Goal: Check status: Check status

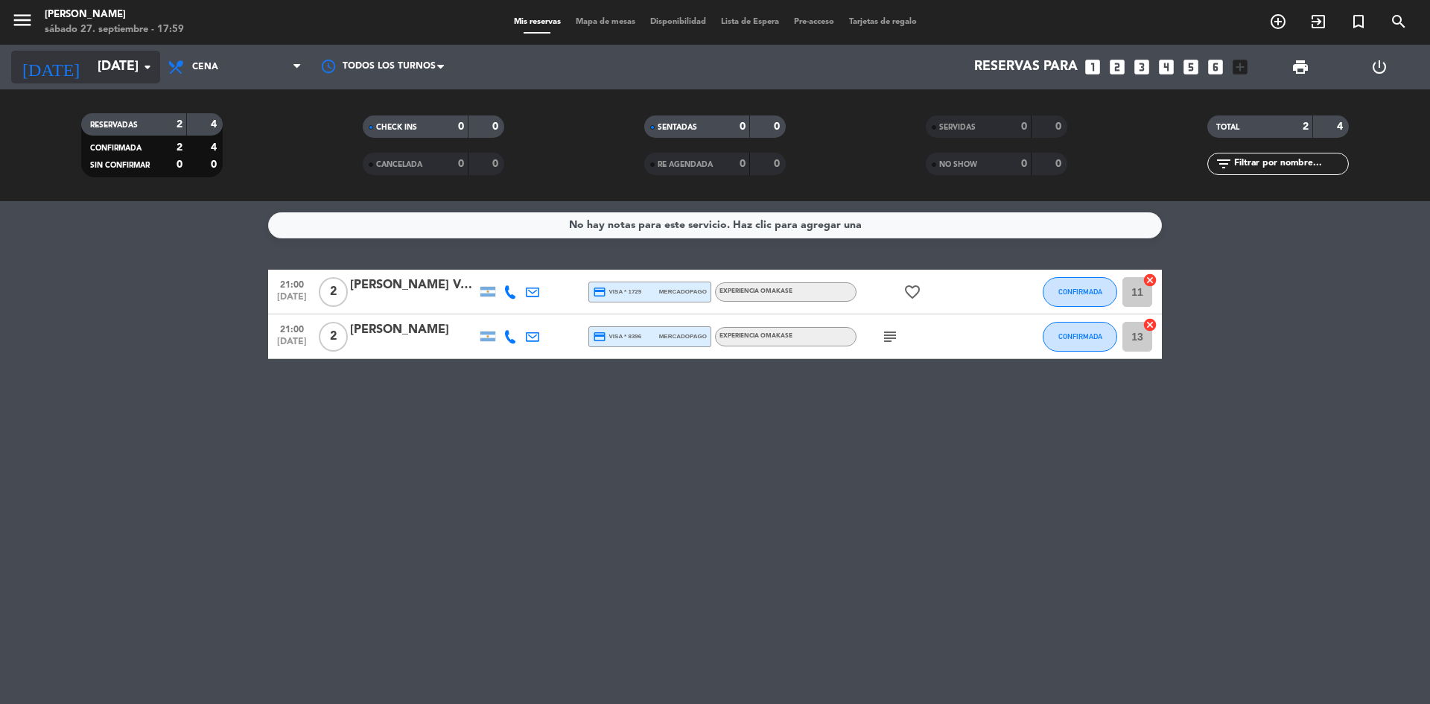
click at [90, 65] on input "[DATE]" at bounding box center [176, 67] width 173 height 30
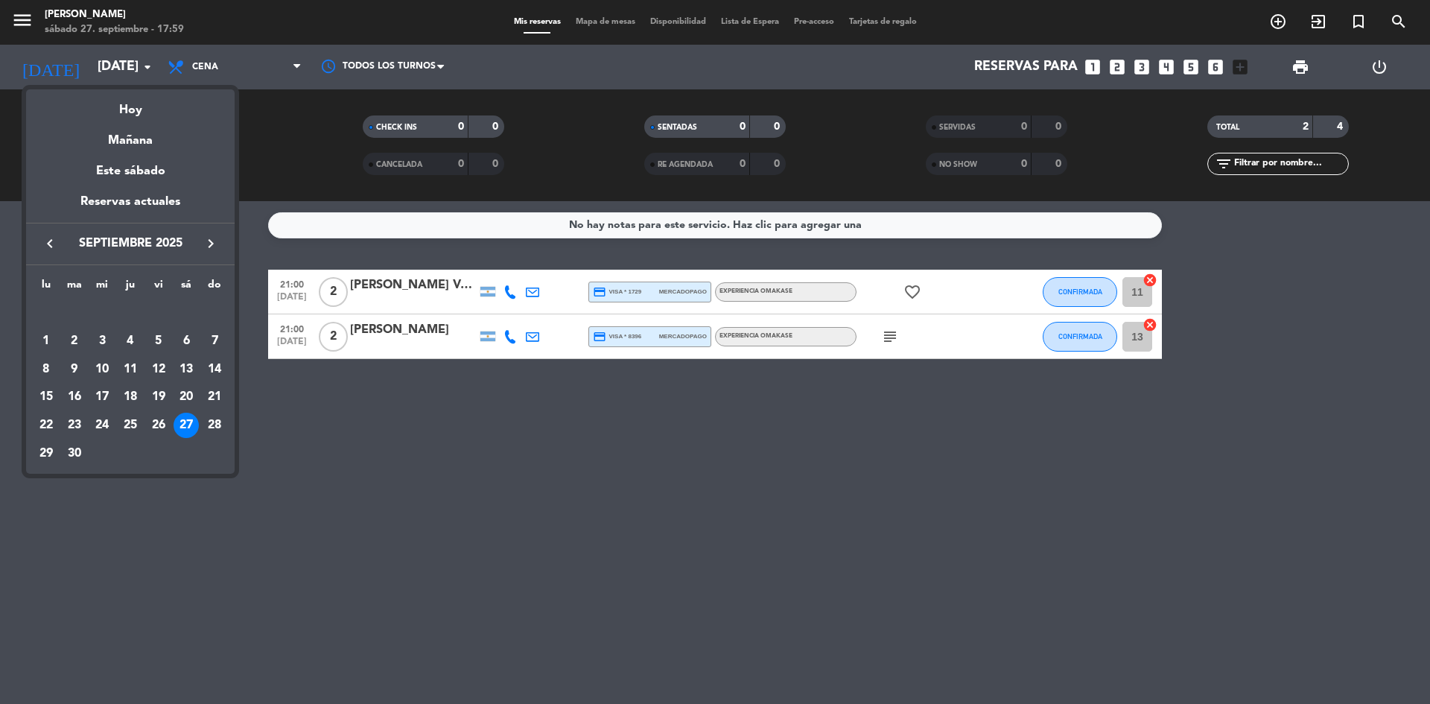
click at [209, 241] on icon "keyboard_arrow_right" at bounding box center [211, 244] width 18 height 18
click at [156, 360] on div "10" at bounding box center [158, 369] width 25 height 25
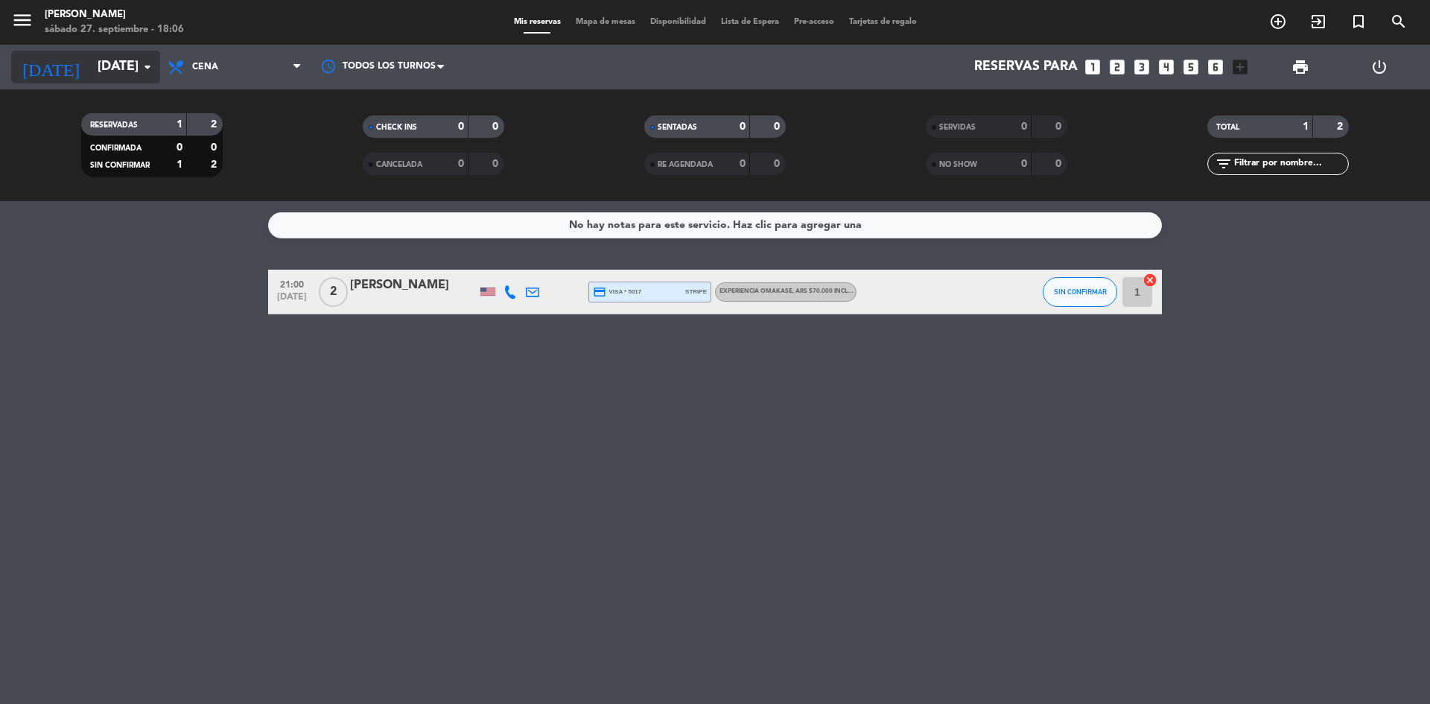
click at [90, 66] on input "[DATE]" at bounding box center [176, 67] width 173 height 30
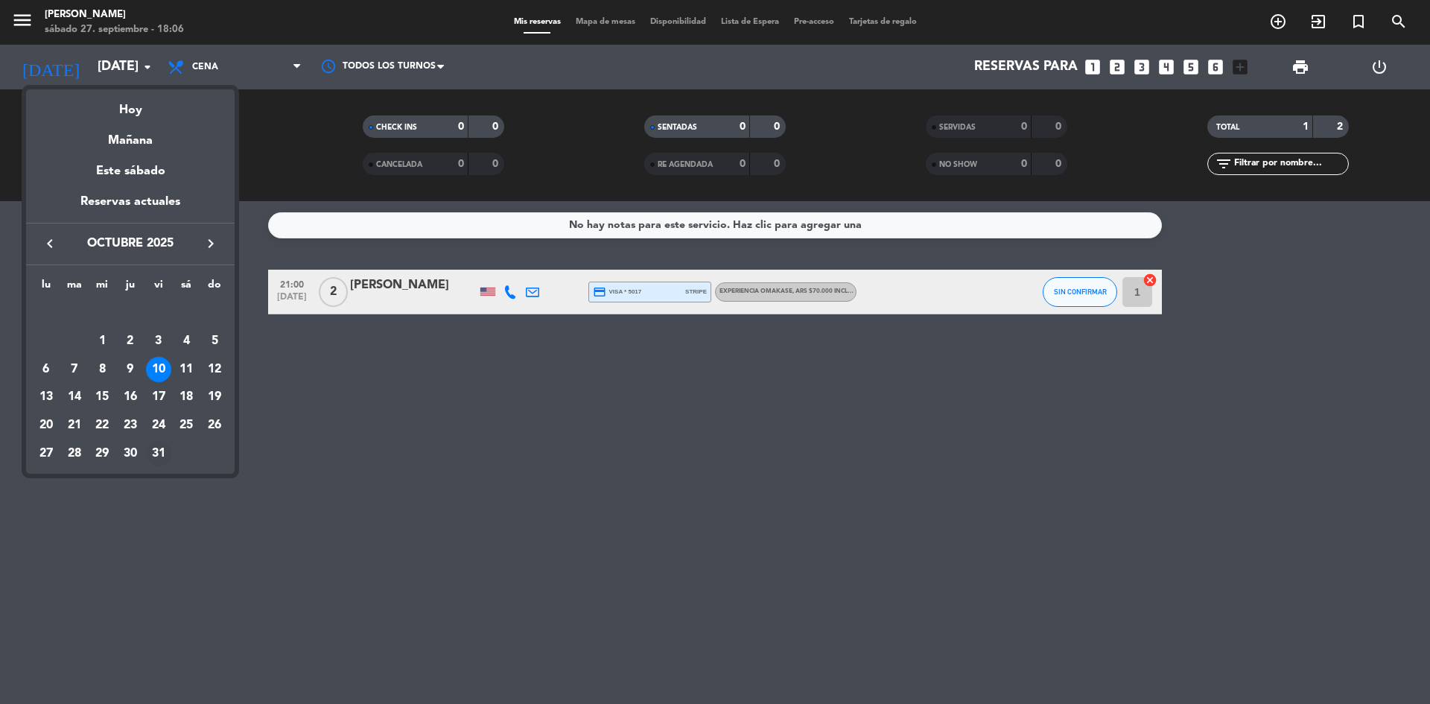
click at [163, 459] on div "31" at bounding box center [158, 453] width 25 height 25
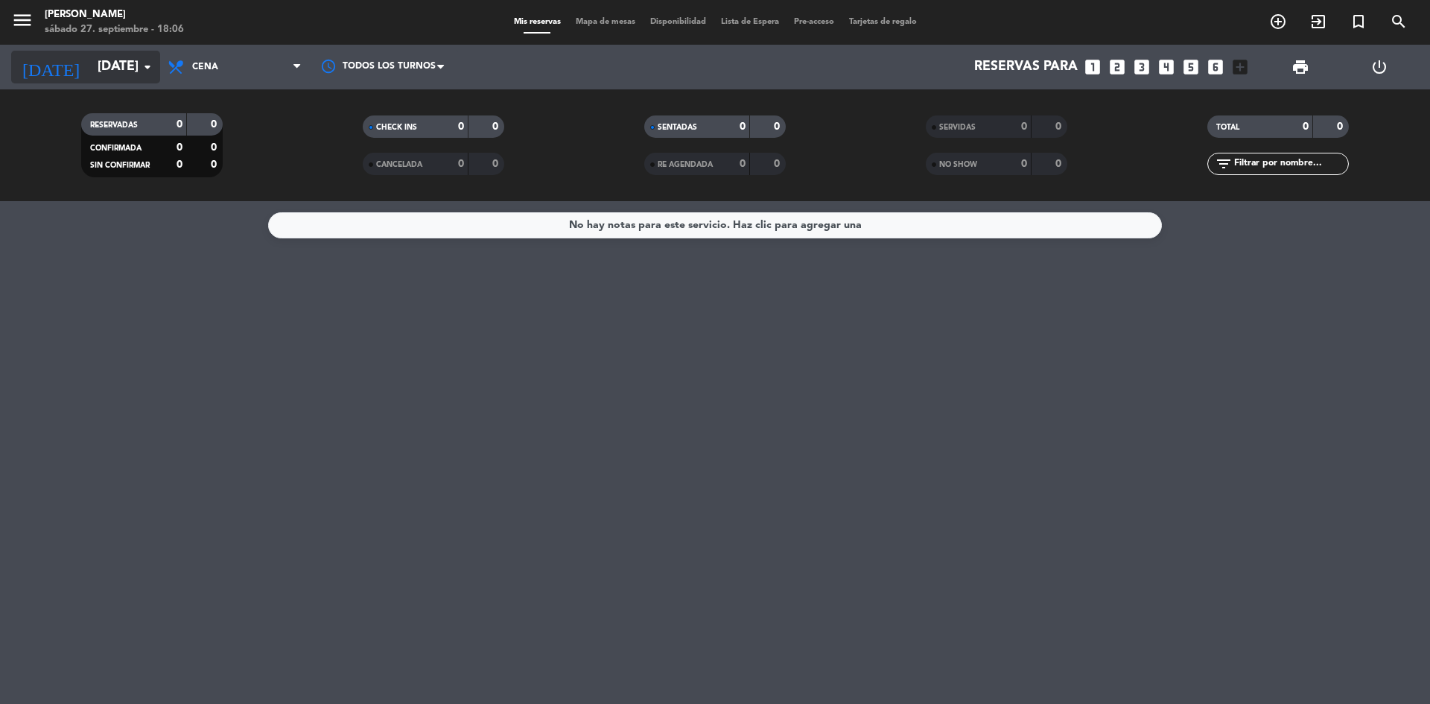
click at [92, 67] on input "[DATE]" at bounding box center [176, 67] width 173 height 30
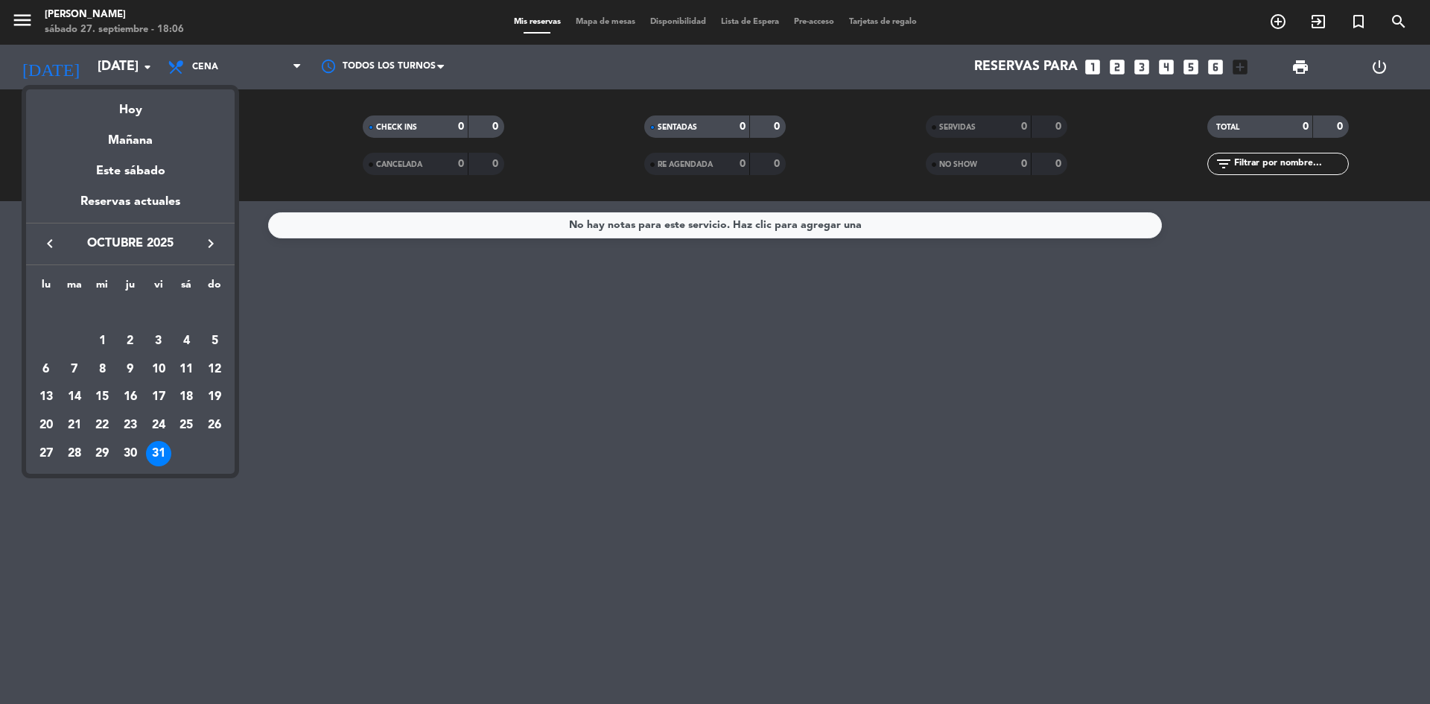
click at [144, 62] on div at bounding box center [715, 352] width 1430 height 704
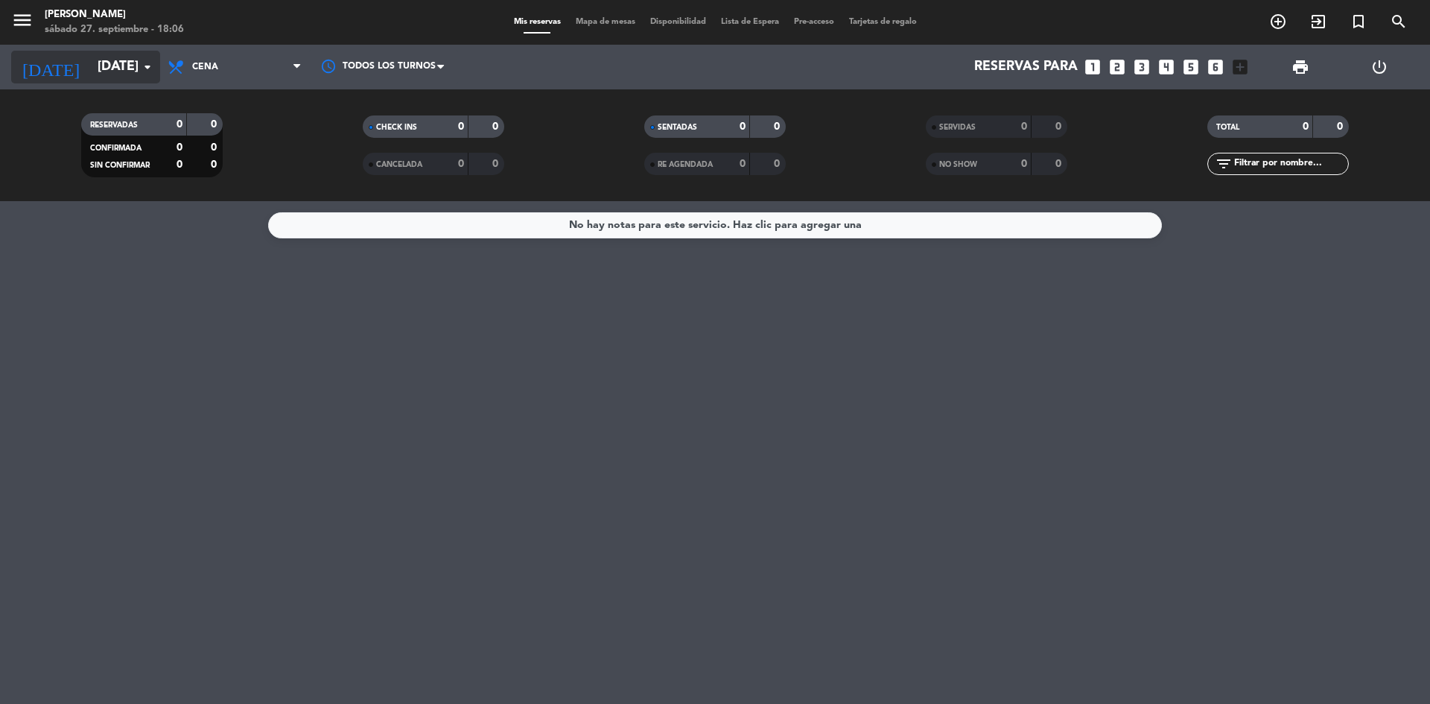
click at [94, 63] on input "[DATE]" at bounding box center [176, 67] width 173 height 30
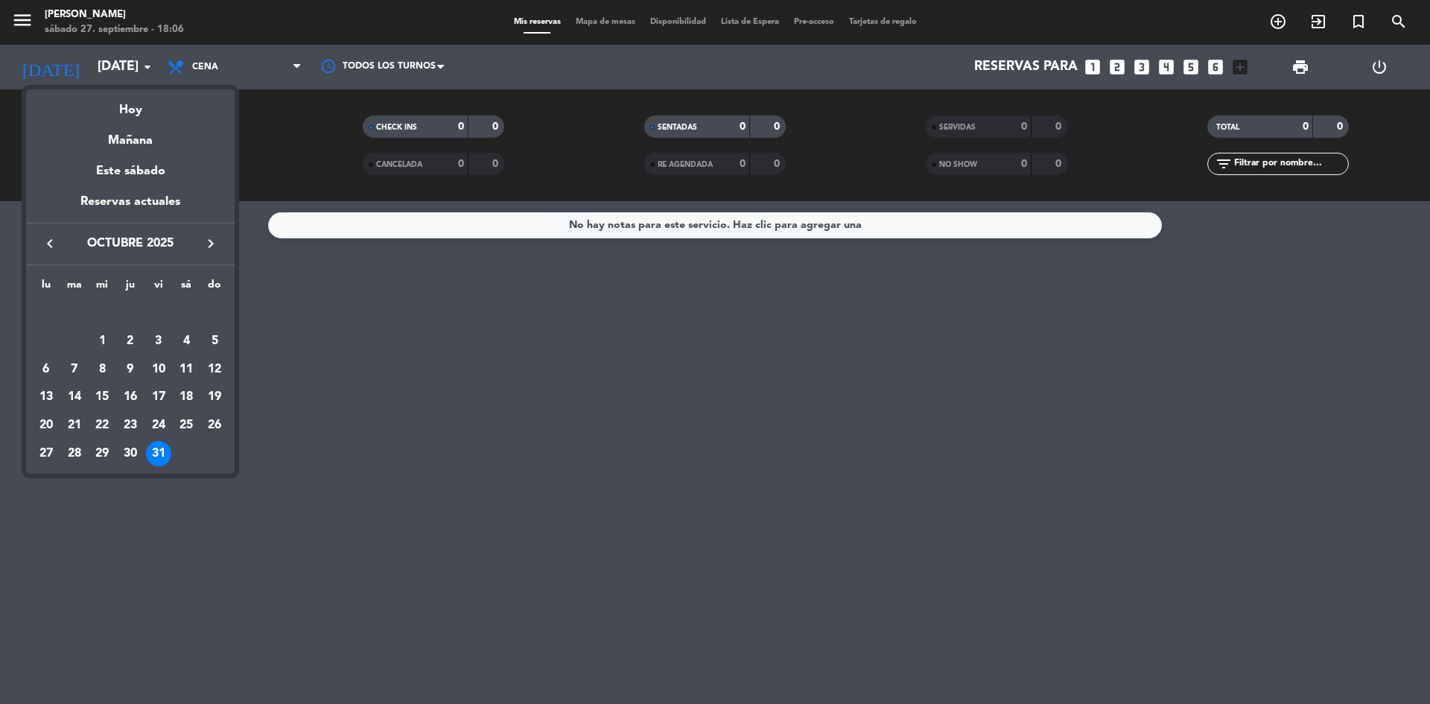
click at [217, 243] on icon "keyboard_arrow_right" at bounding box center [211, 244] width 18 height 18
click at [185, 309] on div "1" at bounding box center [185, 312] width 25 height 25
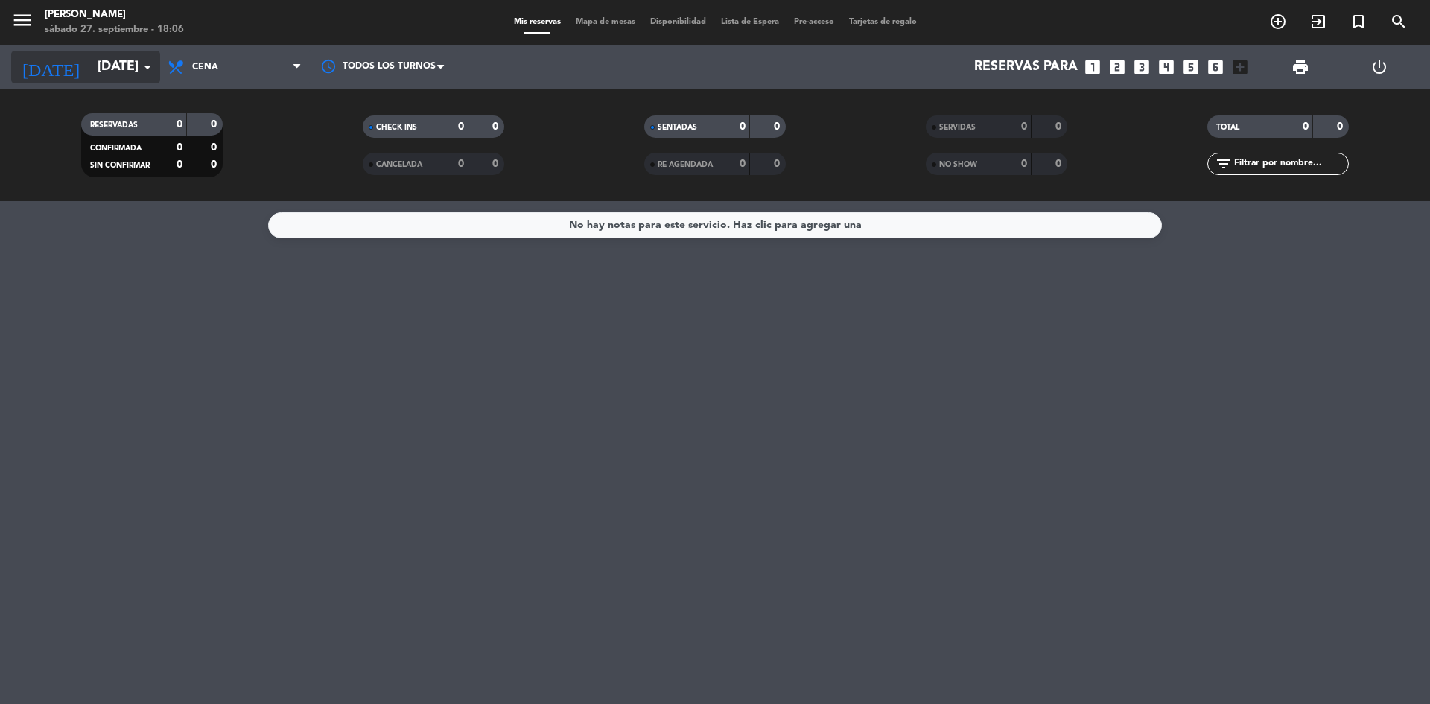
click at [112, 80] on input "[DATE]" at bounding box center [176, 67] width 173 height 30
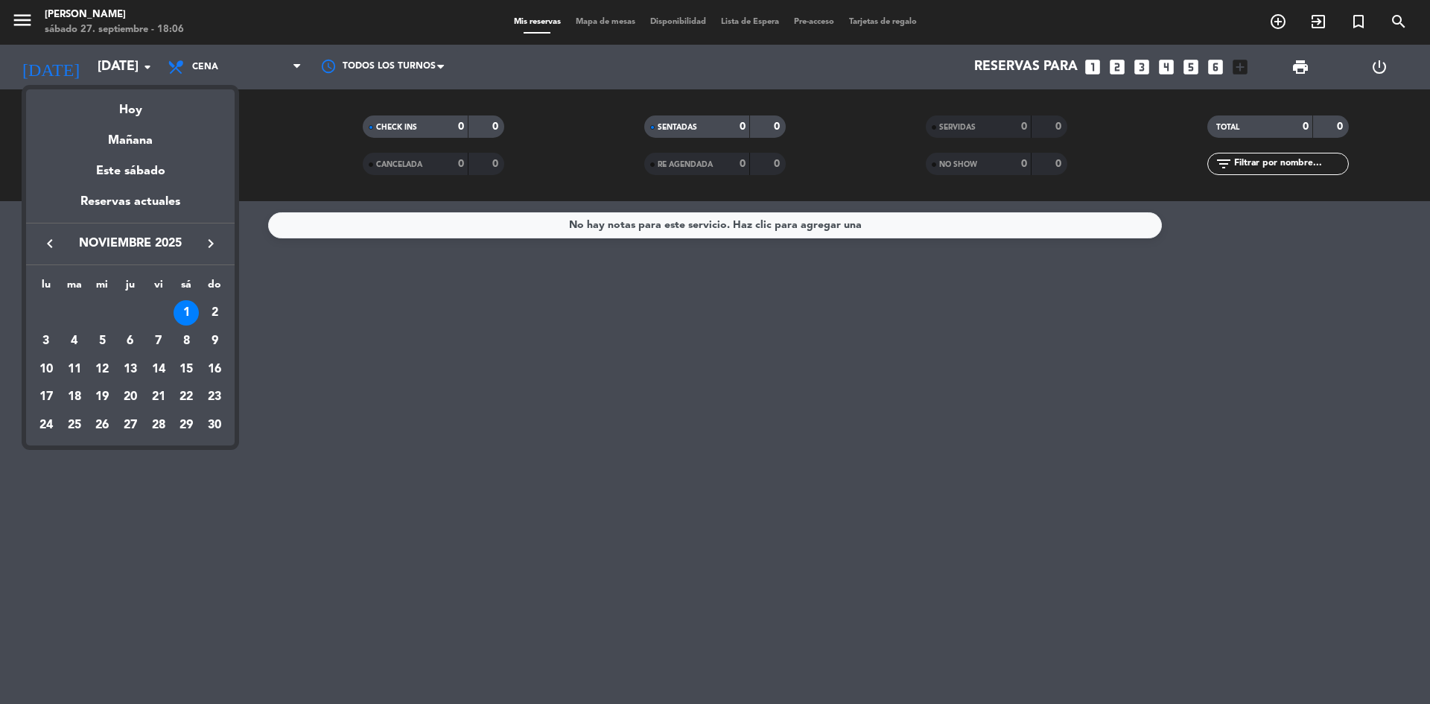
click at [44, 246] on icon "keyboard_arrow_left" at bounding box center [50, 244] width 18 height 18
click at [186, 422] on div "27" at bounding box center [185, 424] width 25 height 25
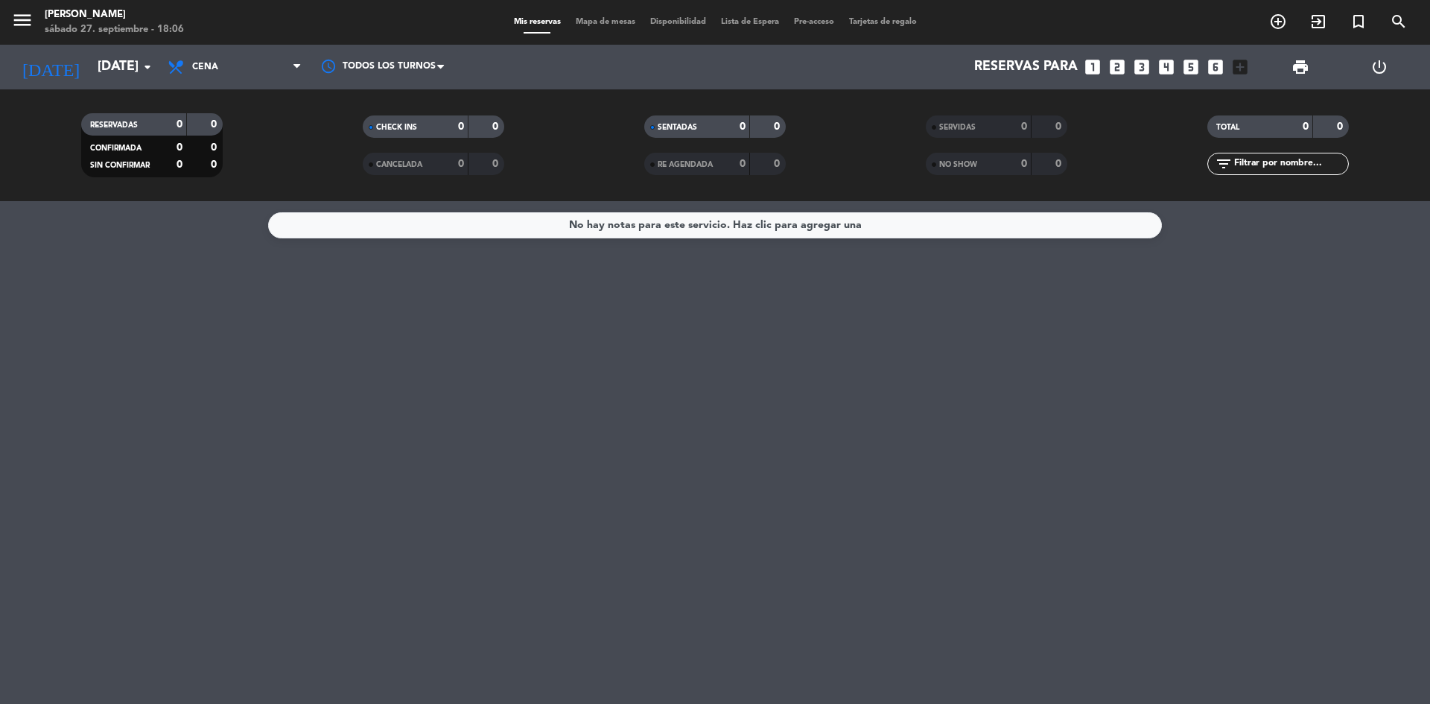
type input "[DATE]"
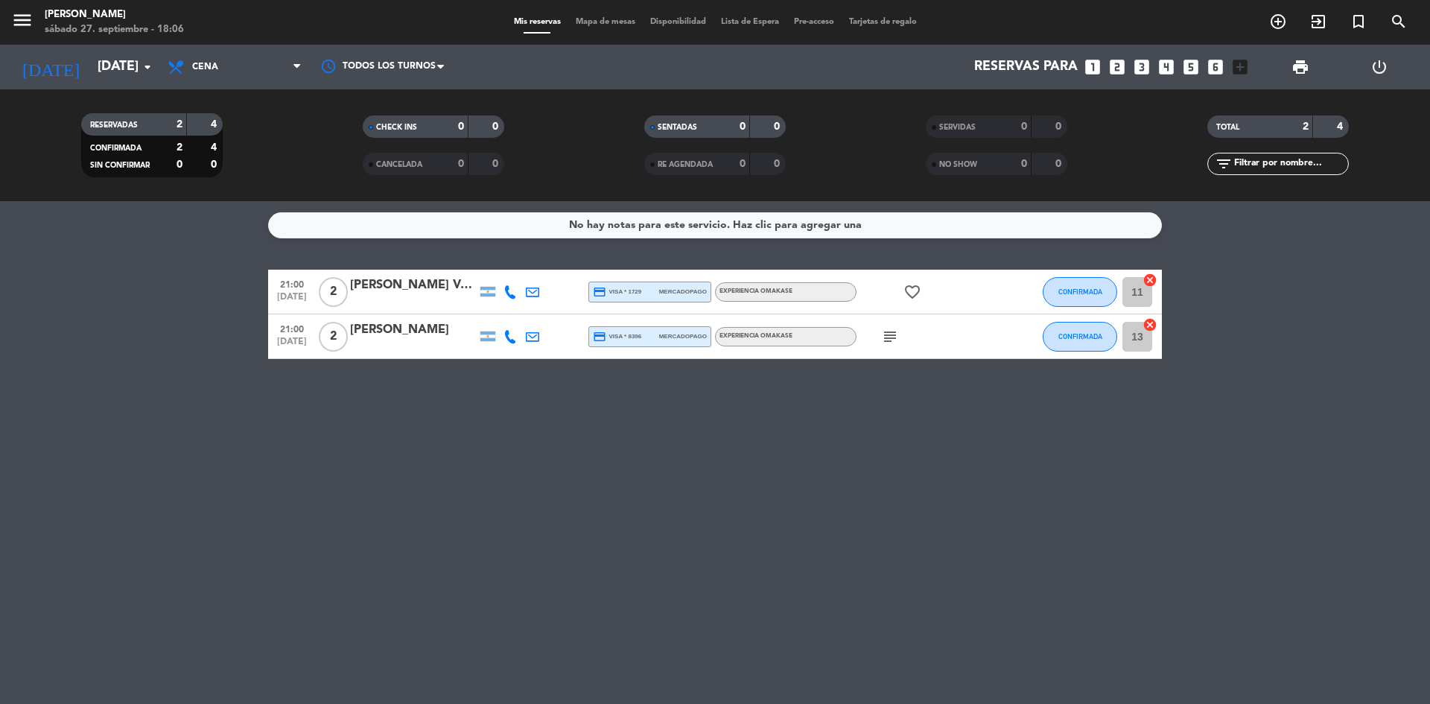
click at [910, 292] on icon "favorite_border" at bounding box center [912, 292] width 18 height 18
click at [893, 334] on icon "subject" at bounding box center [890, 337] width 18 height 18
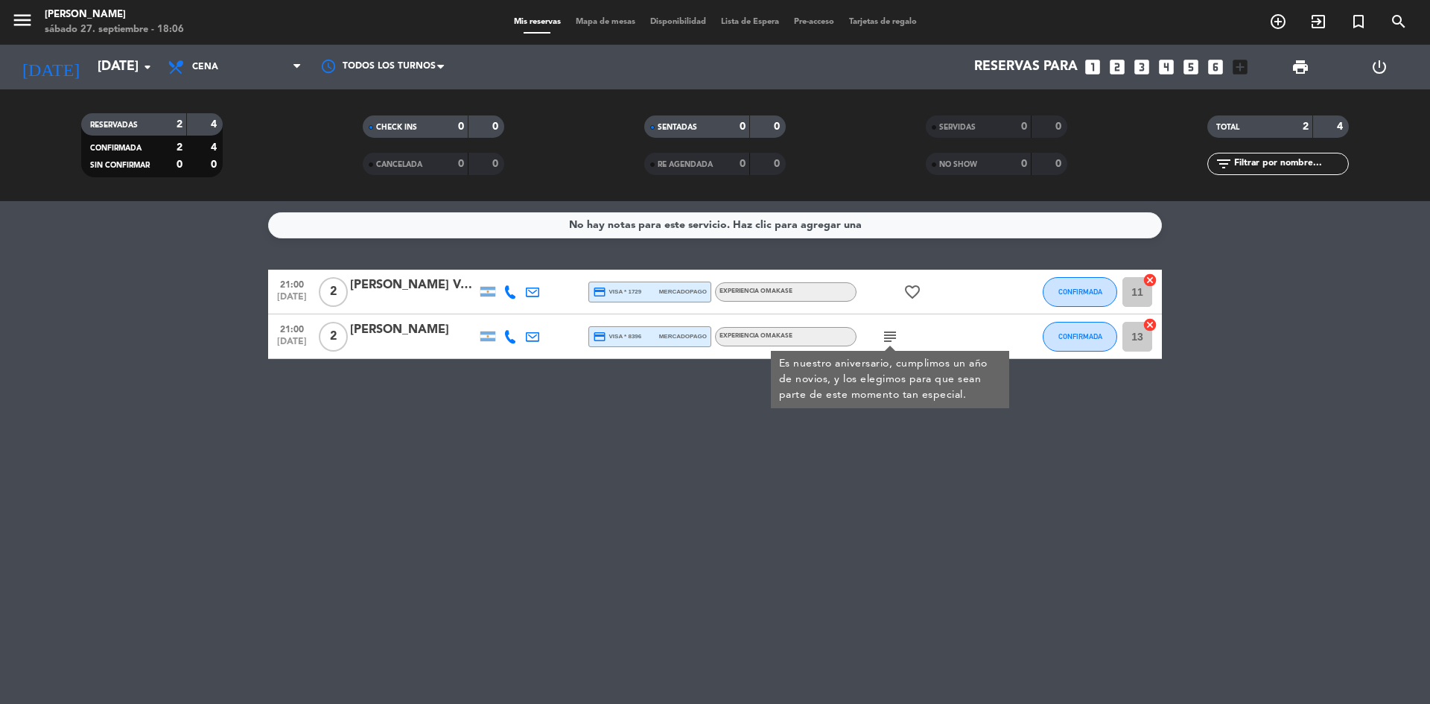
click at [1132, 456] on div "No hay notas para este servicio. Haz clic para agregar una 21:00 [DATE] 2 [PERS…" at bounding box center [715, 452] width 1430 height 503
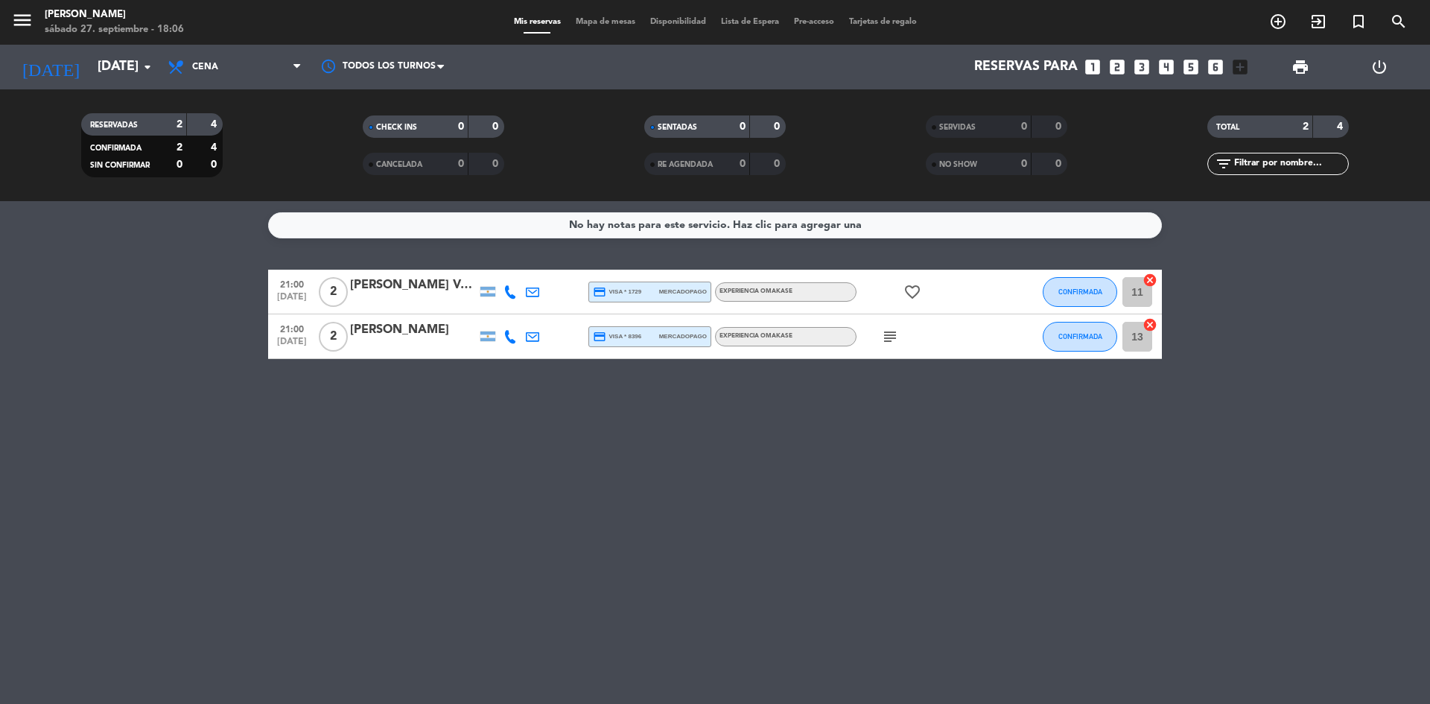
click at [511, 341] on icon at bounding box center [509, 336] width 13 height 13
click at [520, 252] on div "No hay notas para este servicio. Haz clic para agregar una 21:00 [DATE] 2 [PERS…" at bounding box center [715, 452] width 1430 height 503
click at [510, 291] on icon at bounding box center [509, 291] width 13 height 13
click at [537, 334] on icon at bounding box center [532, 336] width 13 height 13
click at [529, 291] on icon at bounding box center [532, 291] width 13 height 13
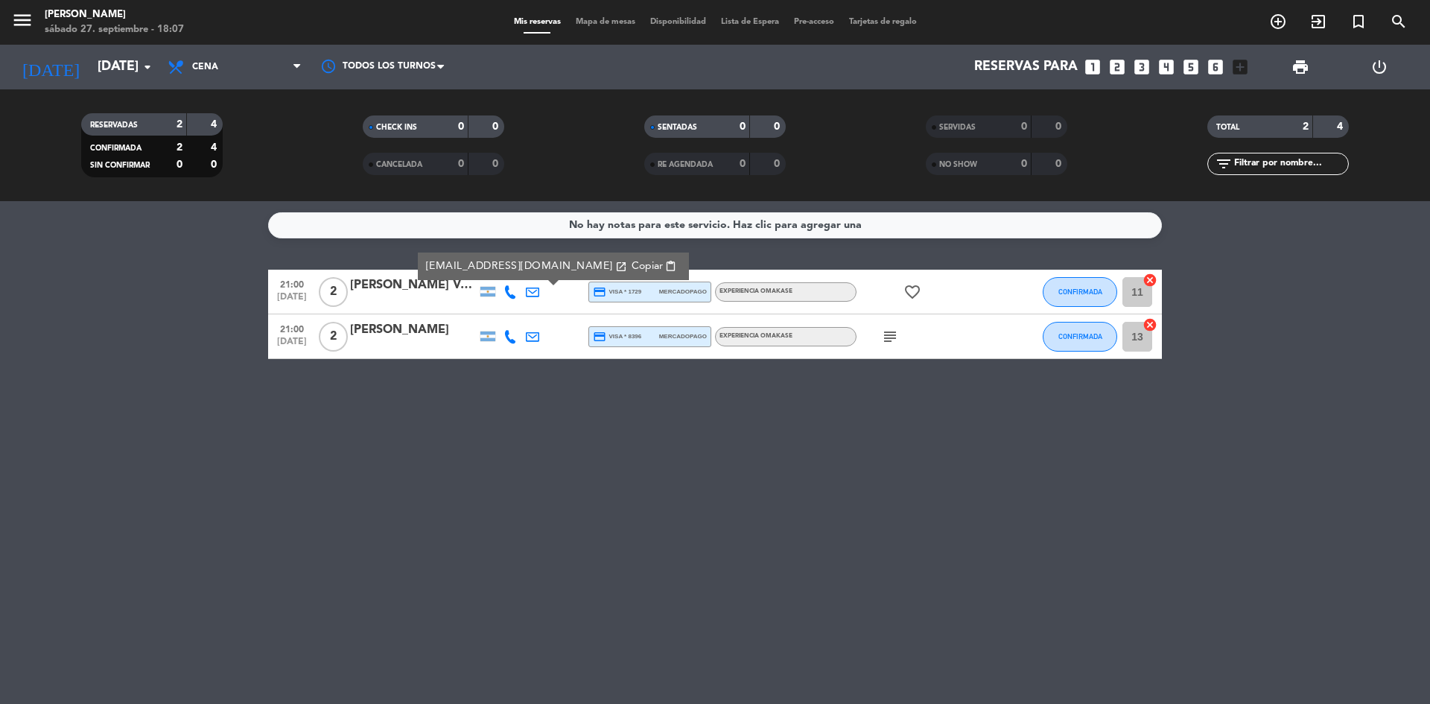
click at [561, 366] on div "No hay notas para este servicio. Haz clic para agregar una 21:00 [DATE] 2 [PERS…" at bounding box center [715, 452] width 1430 height 503
